Goal: Find specific page/section: Find specific page/section

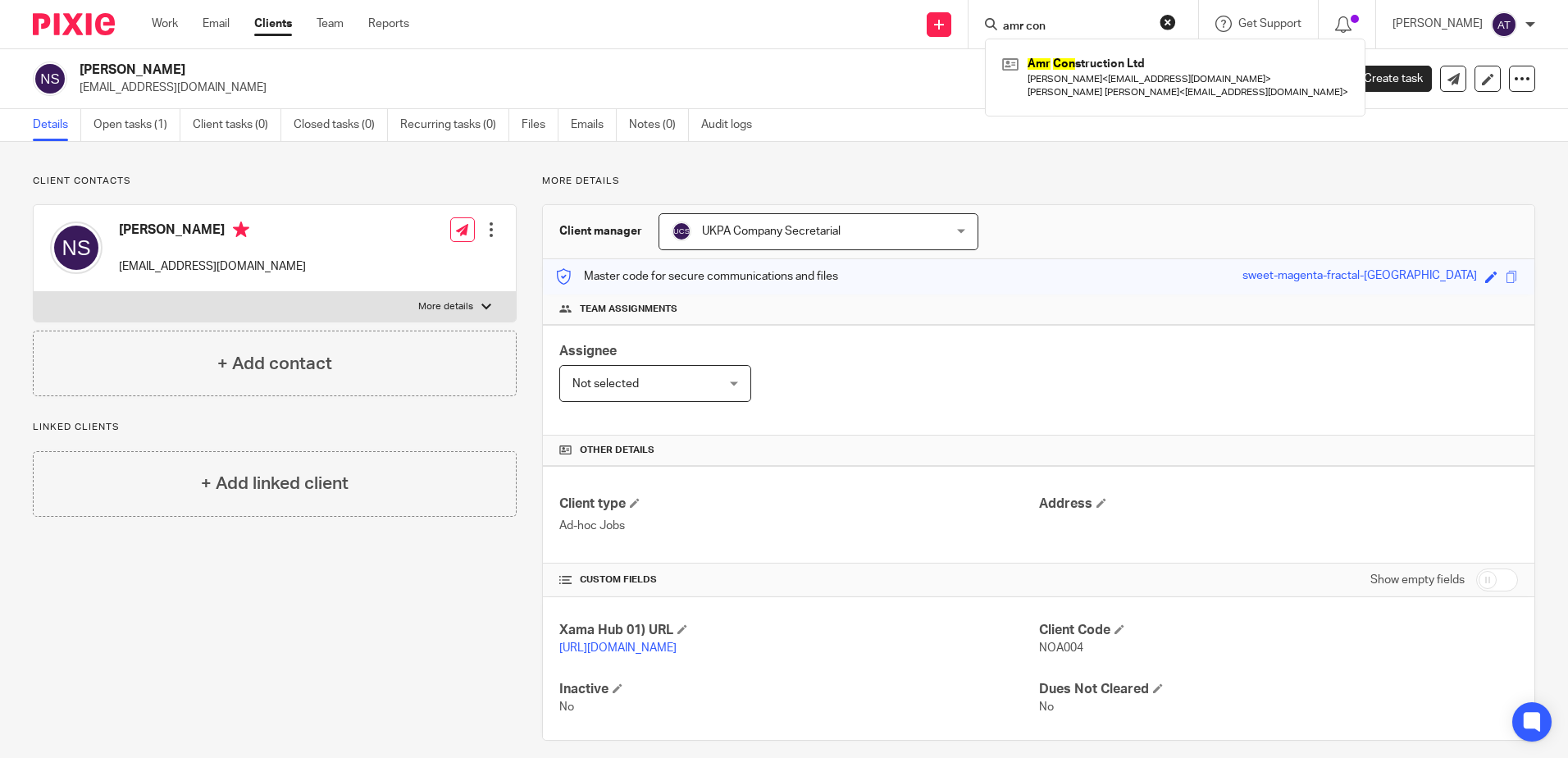
type input "amr con"
click at [1064, 23] on input "amr con" at bounding box center [1074, 27] width 147 height 15
drag, startPoint x: 1064, startPoint y: 23, endPoint x: 1051, endPoint y: 23, distance: 13.0
click at [1051, 23] on input "amr con" at bounding box center [1074, 27] width 147 height 15
